Goal: Task Accomplishment & Management: Manage account settings

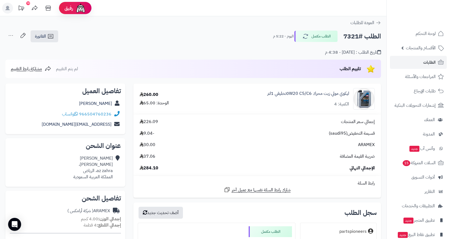
scroll to position [190, 0]
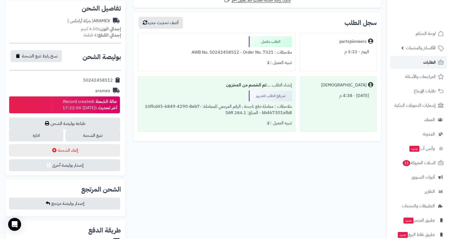
click at [424, 64] on span "الطلبات" at bounding box center [429, 62] width 12 height 8
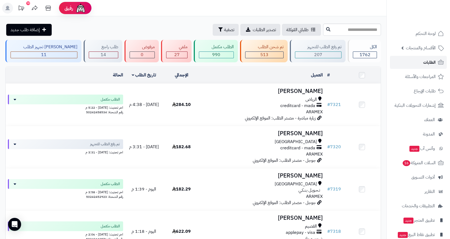
click at [424, 61] on span "الطلبات" at bounding box center [429, 62] width 12 height 8
click at [422, 78] on span "المراجعات والأسئلة" at bounding box center [420, 77] width 30 height 8
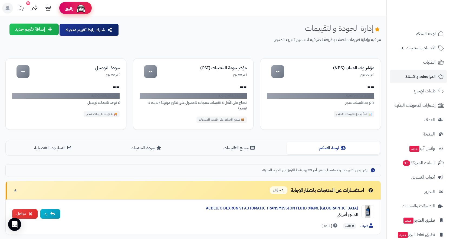
click at [68, 8] on span "رفيق" at bounding box center [69, 8] width 9 height 6
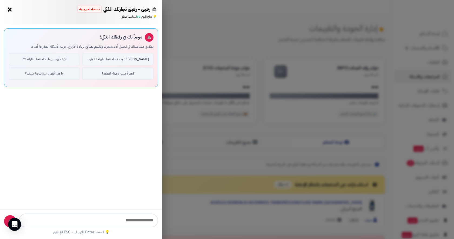
click at [9, 11] on button "×" at bounding box center [9, 9] width 9 height 9
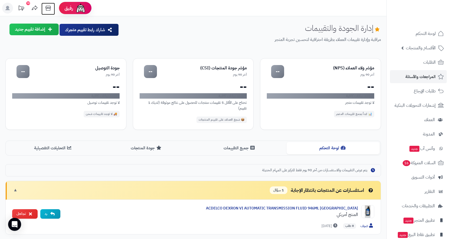
click at [49, 9] on icon at bounding box center [48, 8] width 11 height 11
